Goal: Task Accomplishment & Management: Manage account settings

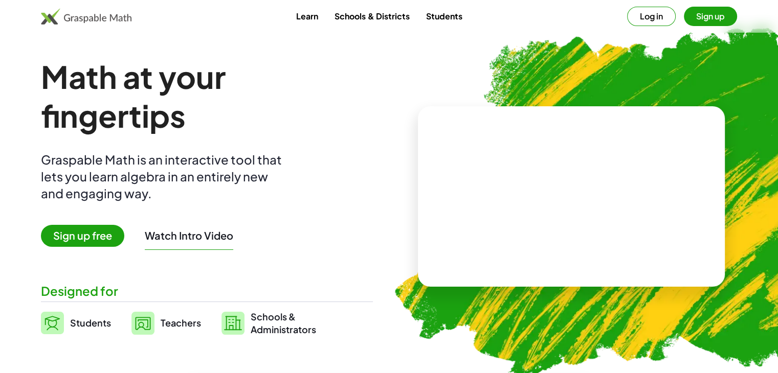
click at [505, 212] on video at bounding box center [570, 197] width 153 height 77
click at [505, 212] on div at bounding box center [569, 187] width 175 height 82
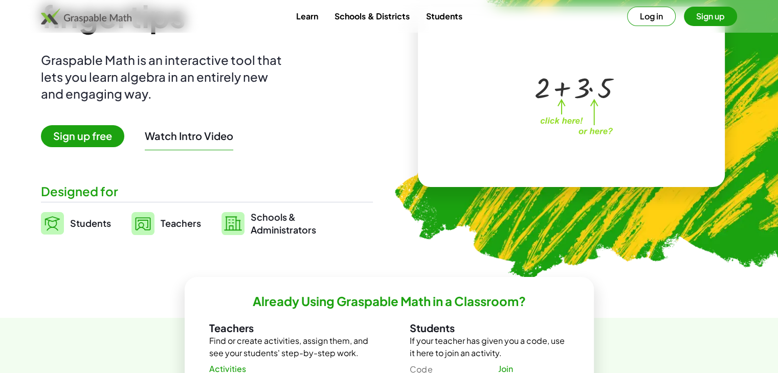
scroll to position [105, 0]
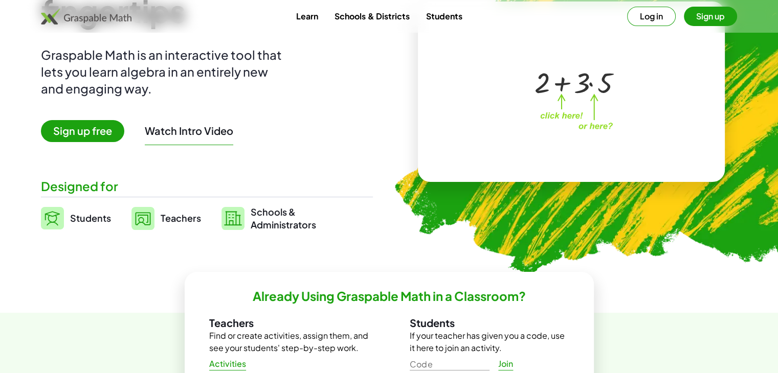
drag, startPoint x: 783, startPoint y: 54, endPoint x: 753, endPoint y: 74, distance: 36.3
click at [231, 222] on img at bounding box center [232, 218] width 23 height 23
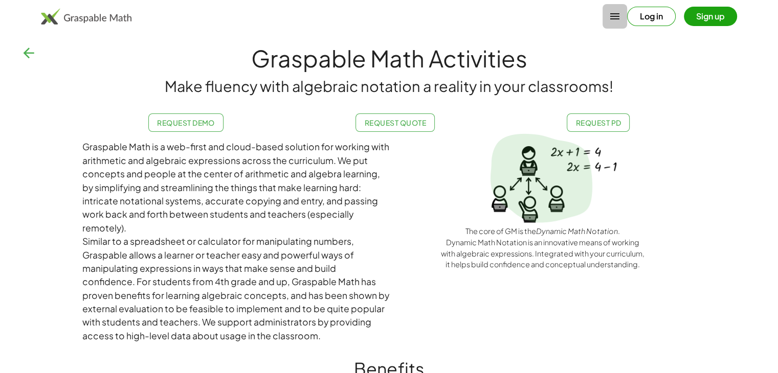
click at [614, 20] on icon "button" at bounding box center [615, 16] width 12 height 12
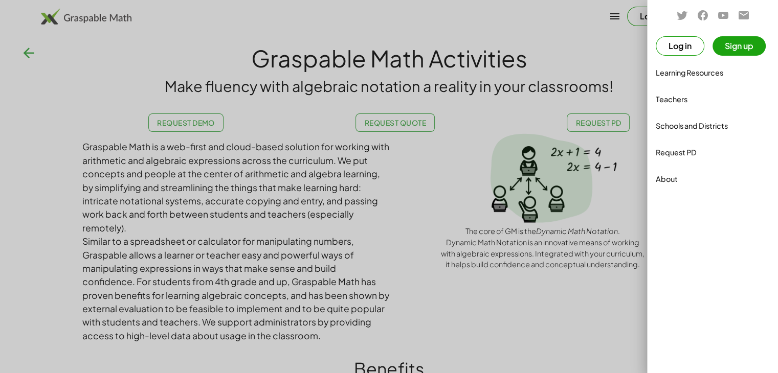
click at [758, 49] on button "Sign up" at bounding box center [738, 45] width 53 height 19
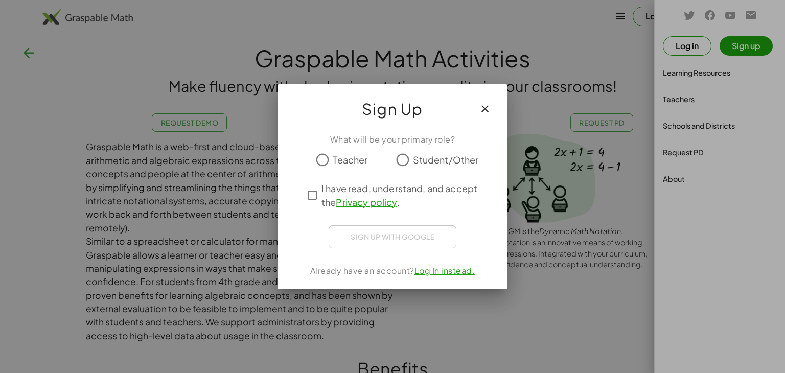
click at [422, 160] on span "Student/Other" at bounding box center [446, 160] width 66 height 14
click at [421, 241] on div "Sign up with Google Acceder con Google Acceder con Google. Se abre en una pesta…" at bounding box center [393, 237] width 128 height 23
click at [353, 207] on link "Privacy policy" at bounding box center [366, 202] width 61 height 12
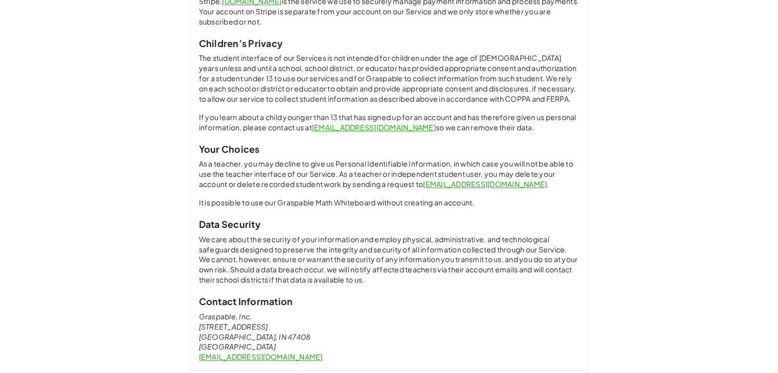
scroll to position [733, 0]
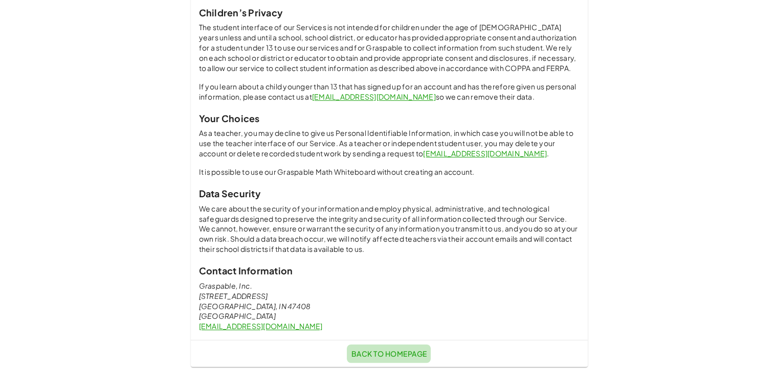
click at [375, 360] on link "Back to Homepage" at bounding box center [389, 354] width 84 height 18
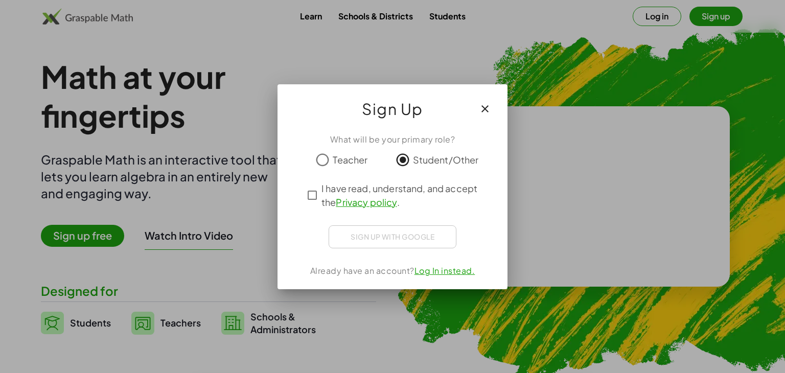
click at [428, 272] on link "Log In instead." at bounding box center [445, 270] width 61 height 11
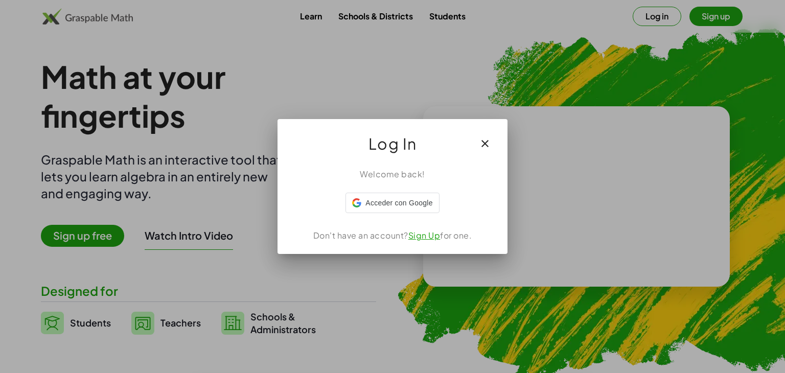
click at [395, 214] on div "Welcome back! Acceder con Google Acceder con Google. Se abre en una [PERSON_NAM…" at bounding box center [393, 207] width 230 height 94
click at [396, 204] on span "Acceder con Google" at bounding box center [399, 203] width 67 height 11
